Goal: Communication & Community: Answer question/provide support

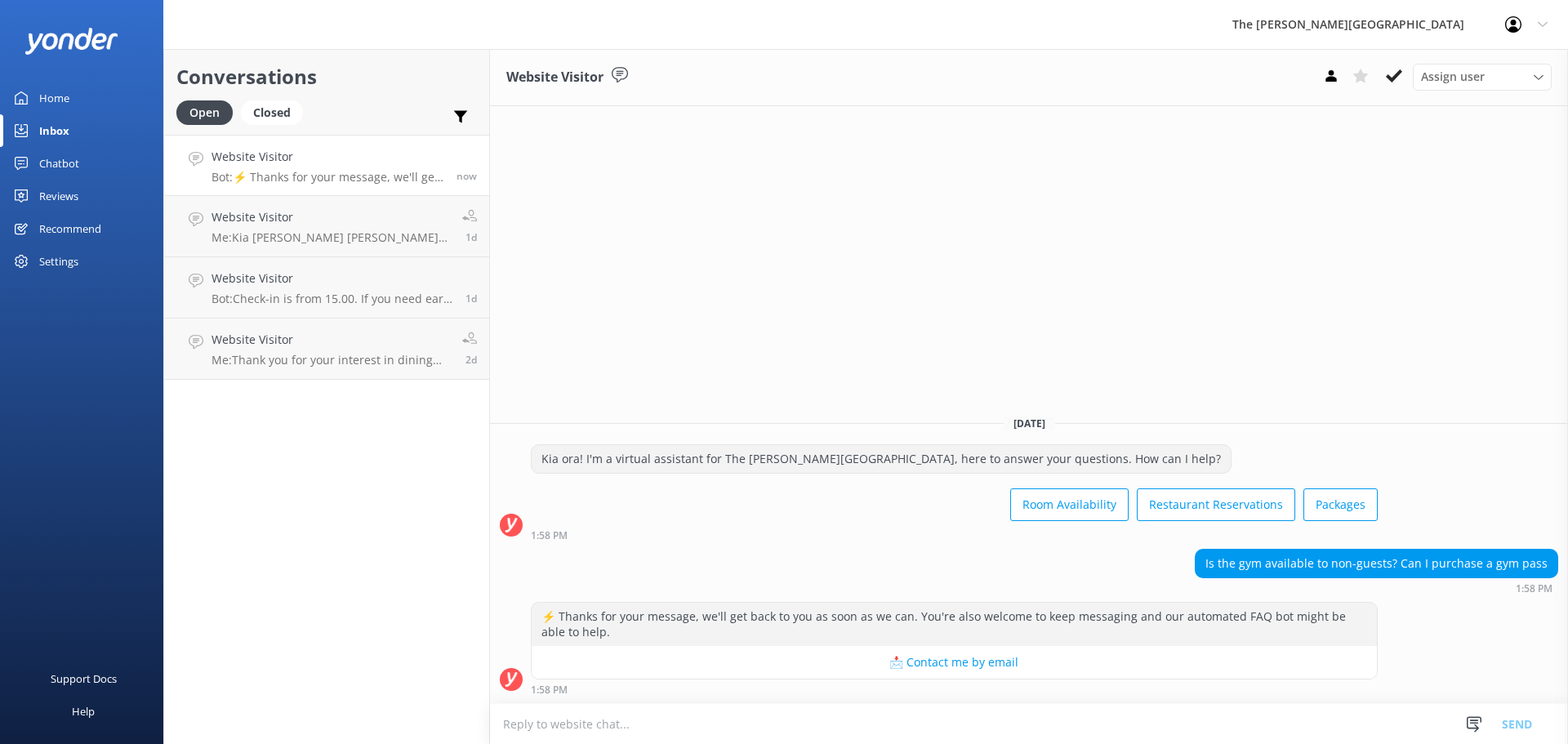
click at [588, 724] on textarea at bounding box center [1028, 724] width 1078 height 40
type textarea "K"
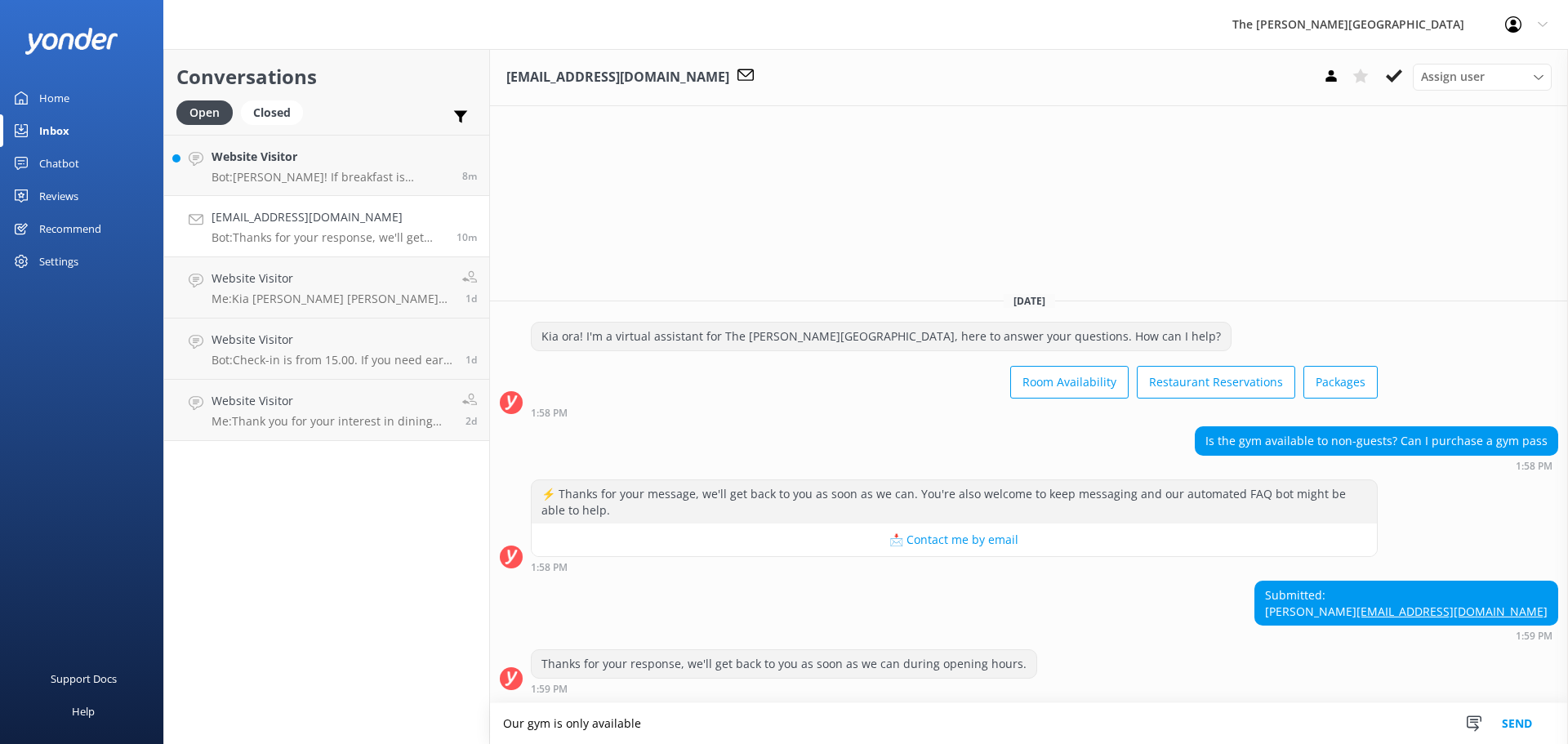
click at [732, 712] on textarea "Our gym is only available" at bounding box center [1028, 724] width 1078 height 41
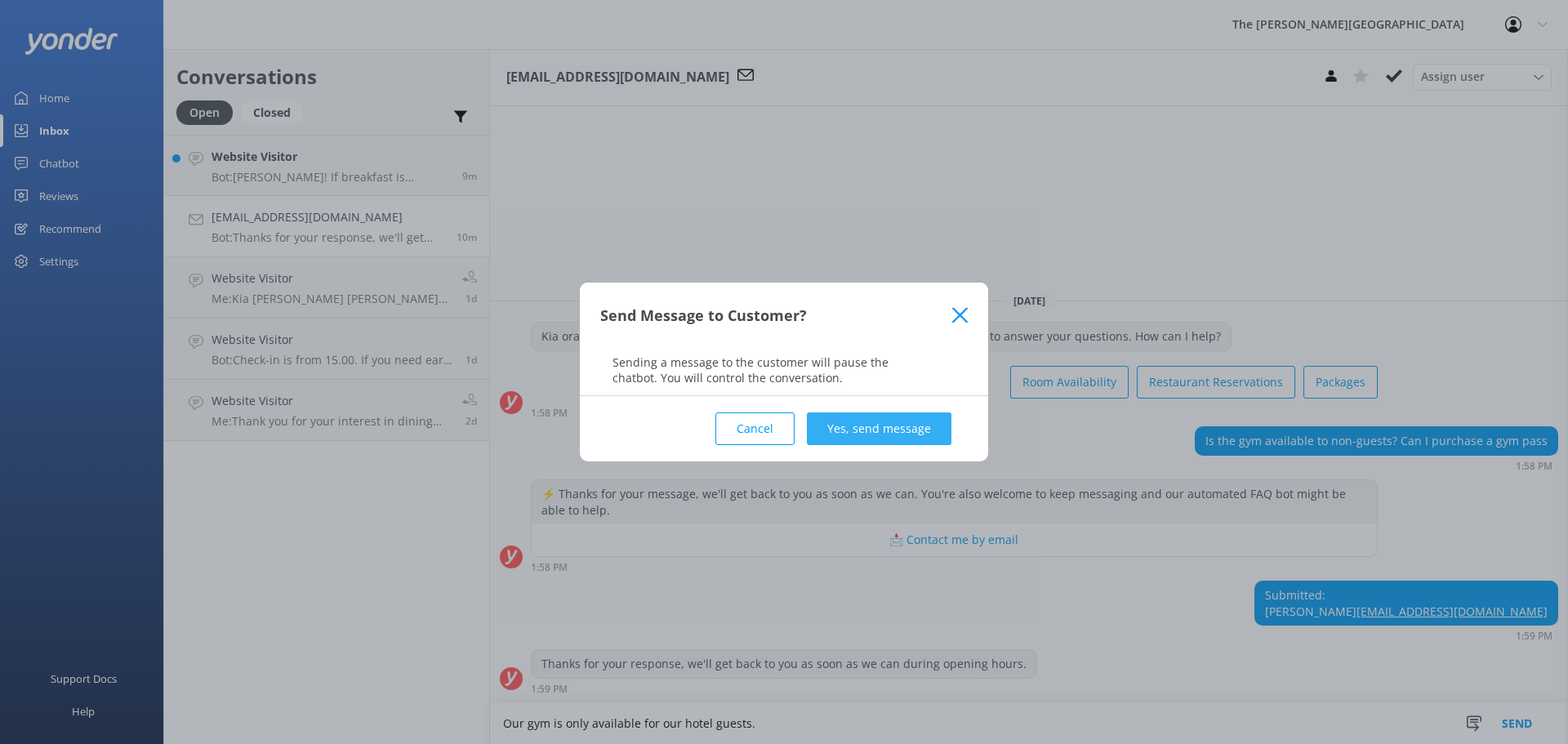
type textarea "Our gym is only available for our hotel guests."
click at [849, 422] on button "Yes, send message" at bounding box center [878, 428] width 144 height 32
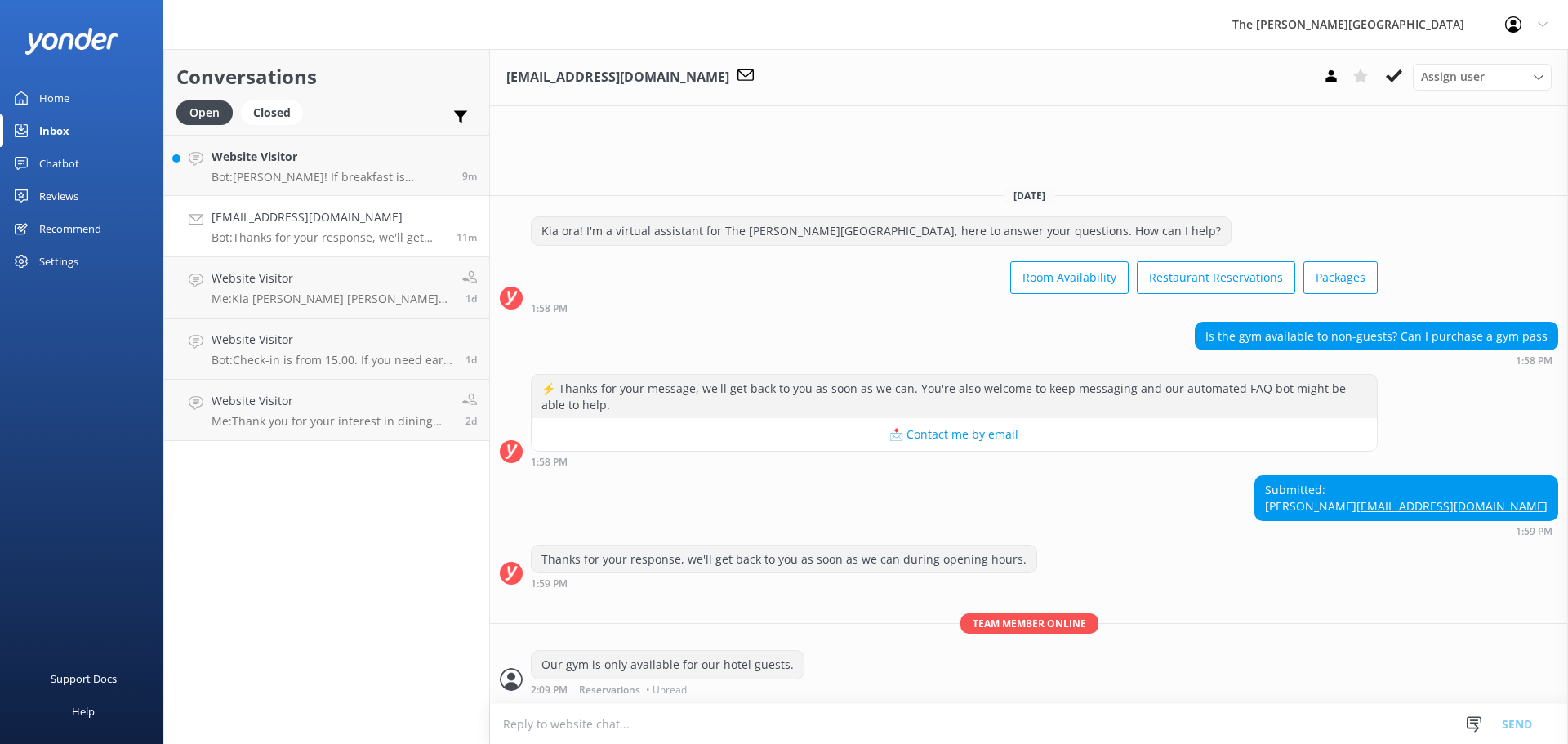
click at [297, 222] on h4 "[EMAIL_ADDRESS][DOMAIN_NAME]" at bounding box center [328, 217] width 233 height 18
click at [301, 177] on p "Bot: Kia Ora! If breakfast is included in your rate, it will be mentioned in yo…" at bounding box center [328, 177] width 233 height 15
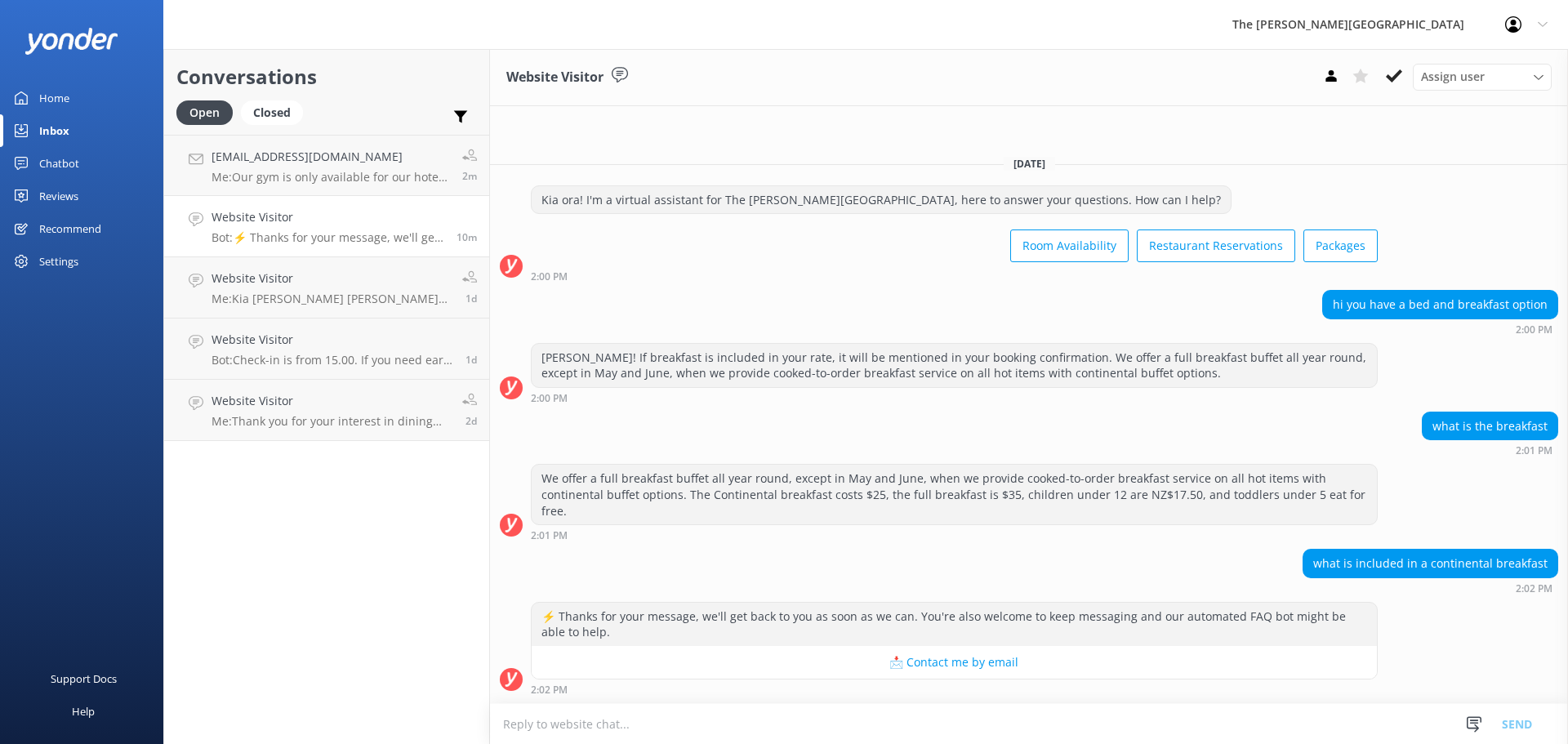
drag, startPoint x: 1460, startPoint y: 578, endPoint x: 1510, endPoint y: 500, distance: 92.6
click at [1510, 500] on div "We offer a full breakfast buffet all year round, except in May and June, when w…" at bounding box center [1028, 503] width 1078 height 77
click at [595, 729] on textarea at bounding box center [1028, 724] width 1078 height 40
type textarea "our Continental buffet is excluding hot food."
drag, startPoint x: 385, startPoint y: 710, endPoint x: 720, endPoint y: 560, distance: 367.0
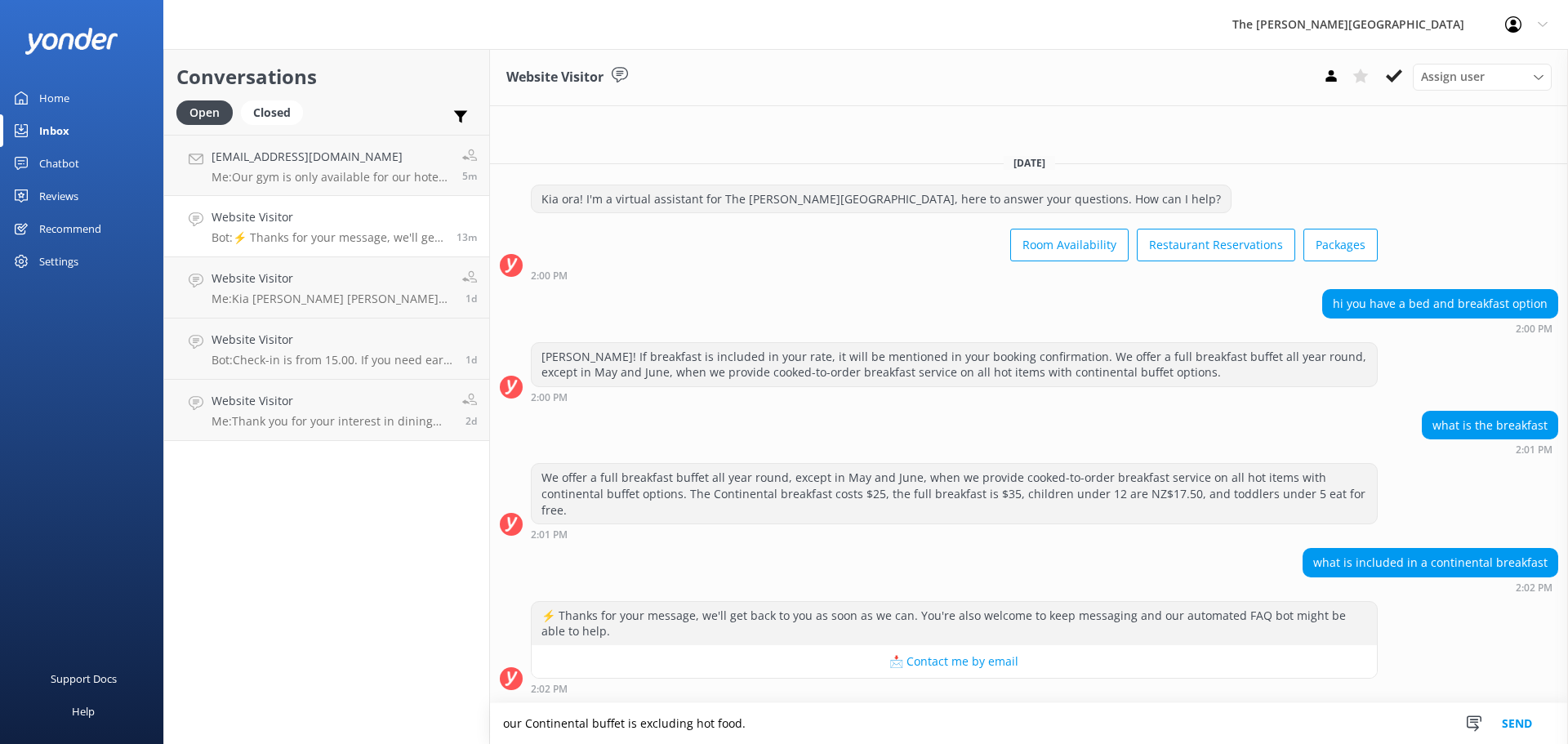
click at [720, 560] on div "what is included in a continental breakfast 2:02 PM" at bounding box center [1028, 571] width 1078 height 45
click at [725, 719] on textarea "our Continental buffet is excluding hot food." at bounding box center [1028, 724] width 1078 height 41
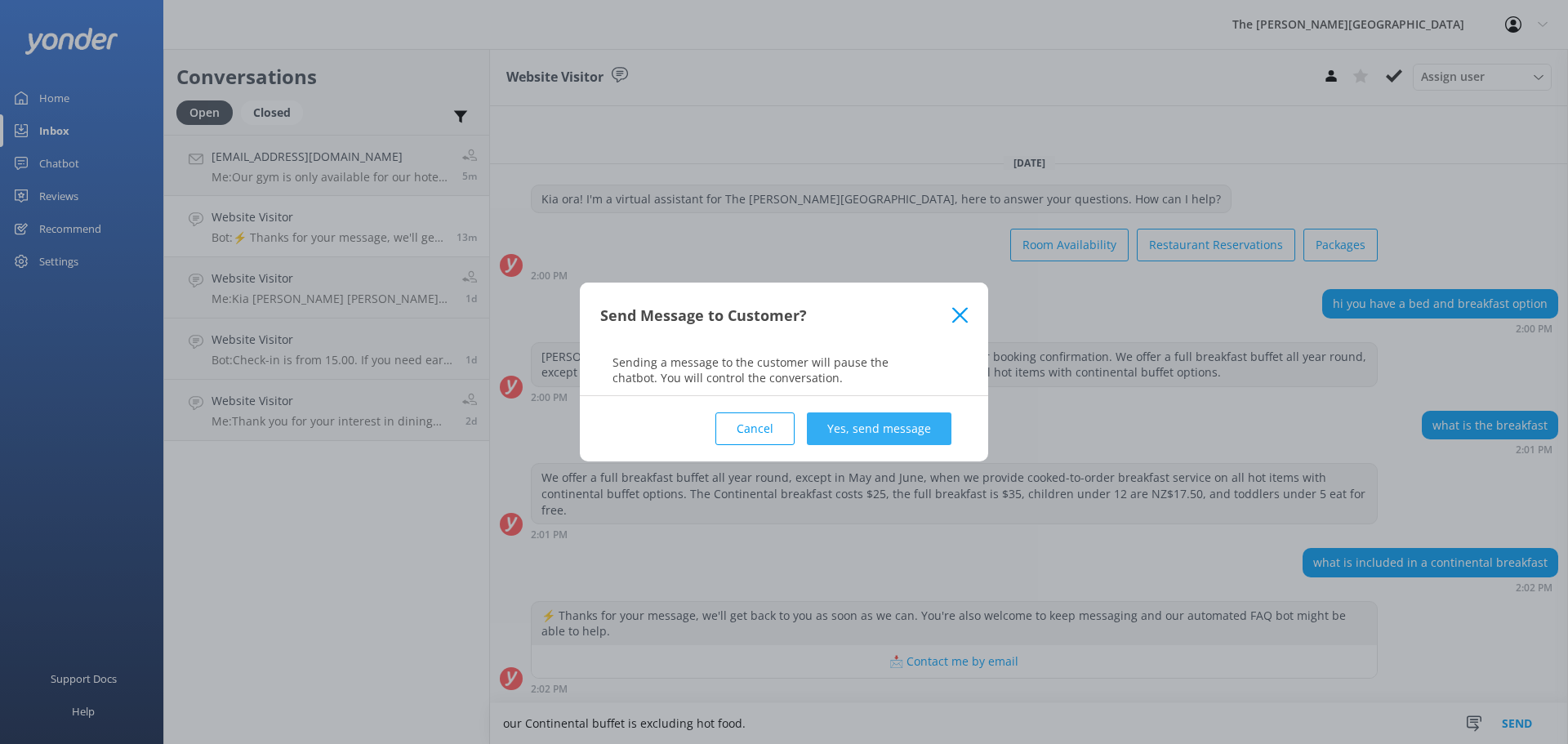
click at [850, 427] on button "Yes, send message" at bounding box center [878, 428] width 144 height 32
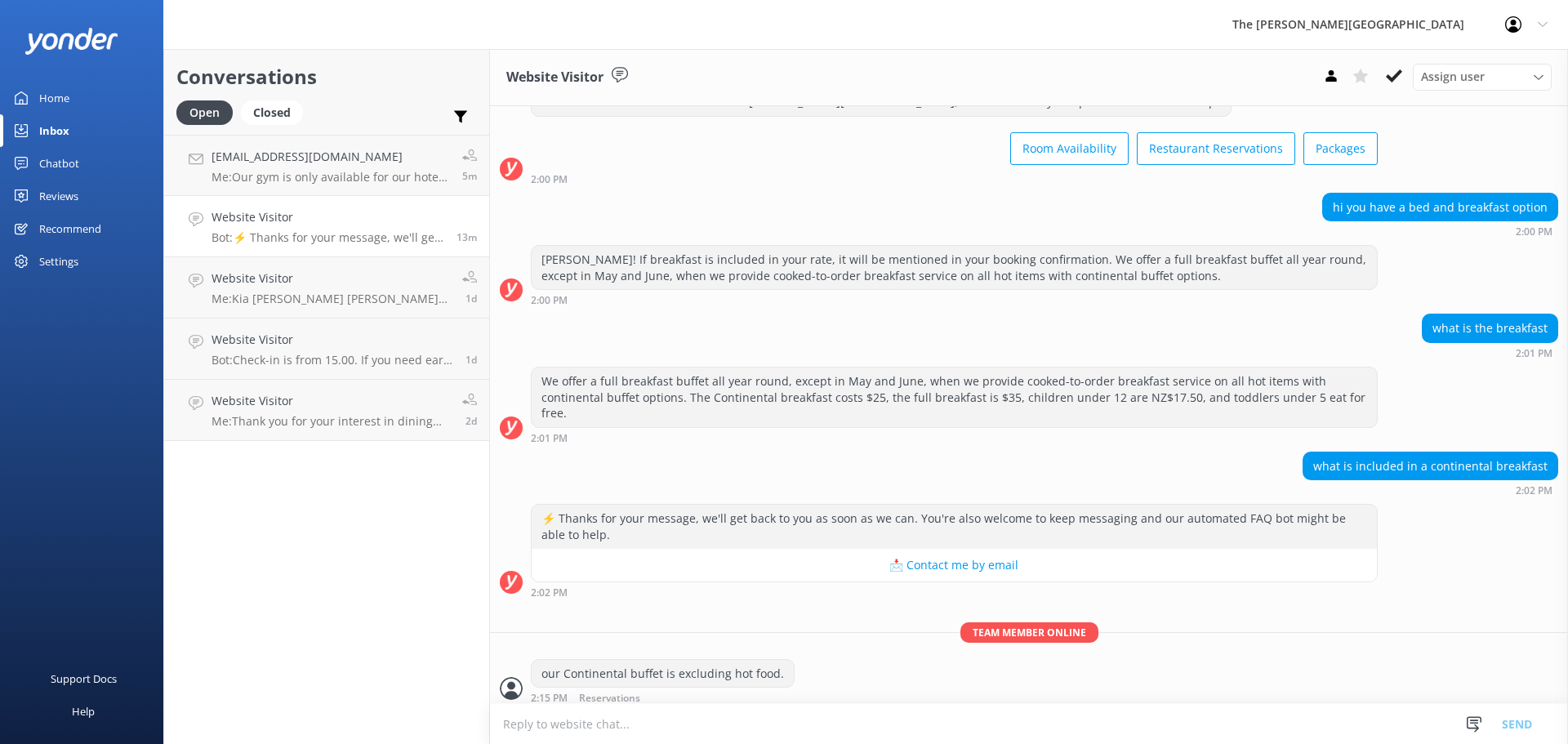
scroll to position [71, 0]
